Goal: Share content

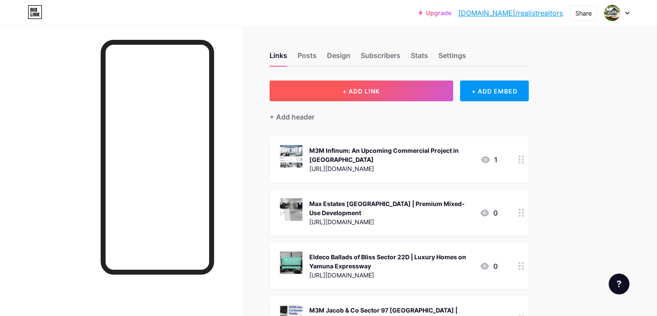
click at [380, 91] on span "+ ADD LINK" at bounding box center [361, 90] width 37 height 7
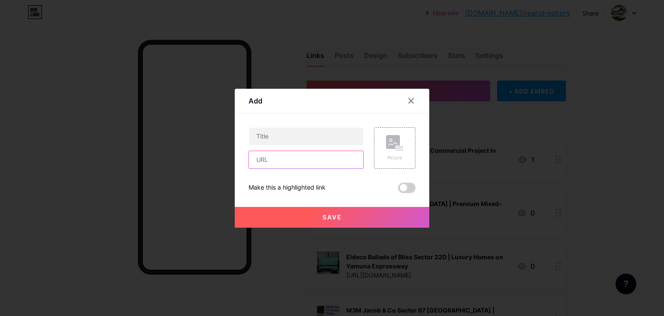
click at [270, 156] on input "text" at bounding box center [306, 159] width 114 height 17
paste input "[URL][DOMAIN_NAME]"
type input "[URL][DOMAIN_NAME]"
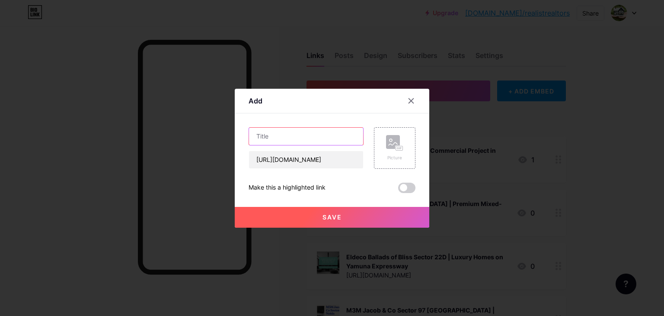
click at [292, 138] on input "text" at bounding box center [306, 136] width 114 height 17
paste input "Omaxe Sector 93 Noida – Premium 2/3/4 BHK Apartments"
type input "Omaxe Sector 93 Noida – Premium 2/3/4 BHK Apartments"
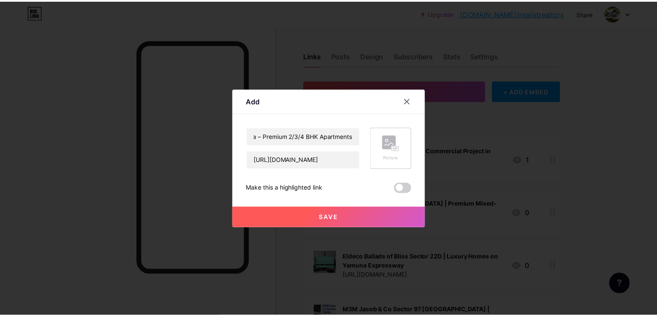
scroll to position [0, 0]
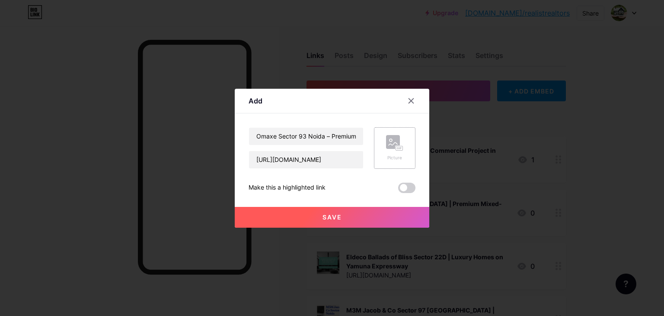
click at [394, 154] on div "Picture" at bounding box center [394, 157] width 17 height 6
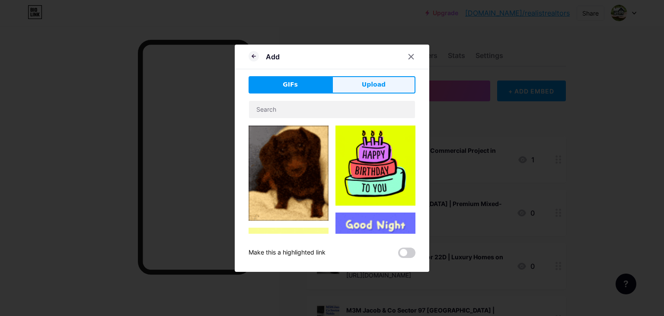
click at [359, 88] on button "Upload" at bounding box center [373, 84] width 83 height 17
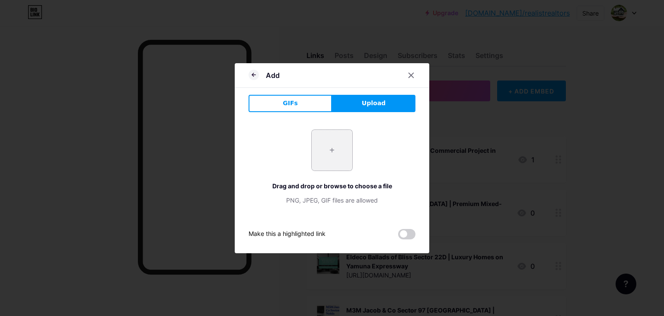
click at [337, 137] on input "file" at bounding box center [332, 150] width 41 height 41
type input "C:\fakepath\2.jpg"
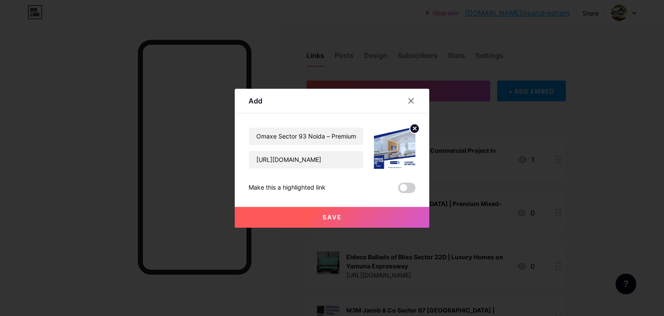
click at [348, 214] on button "Save" at bounding box center [332, 217] width 195 height 21
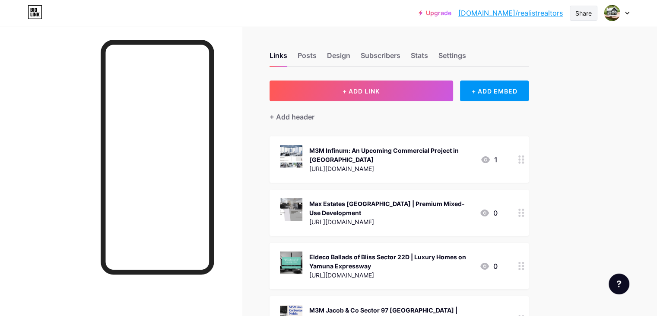
click at [571, 16] on div "Share" at bounding box center [584, 13] width 28 height 15
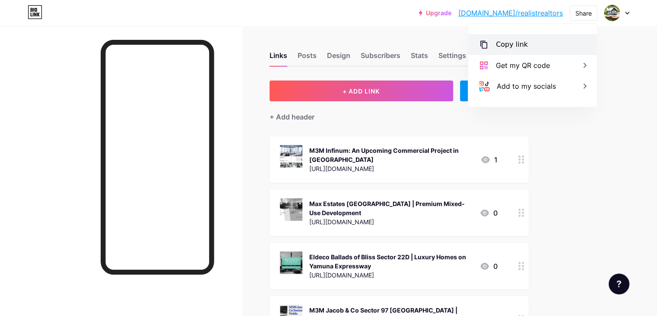
click at [506, 42] on div "Copy link" at bounding box center [512, 44] width 32 height 10
